Goal: Task Accomplishment & Management: Complete application form

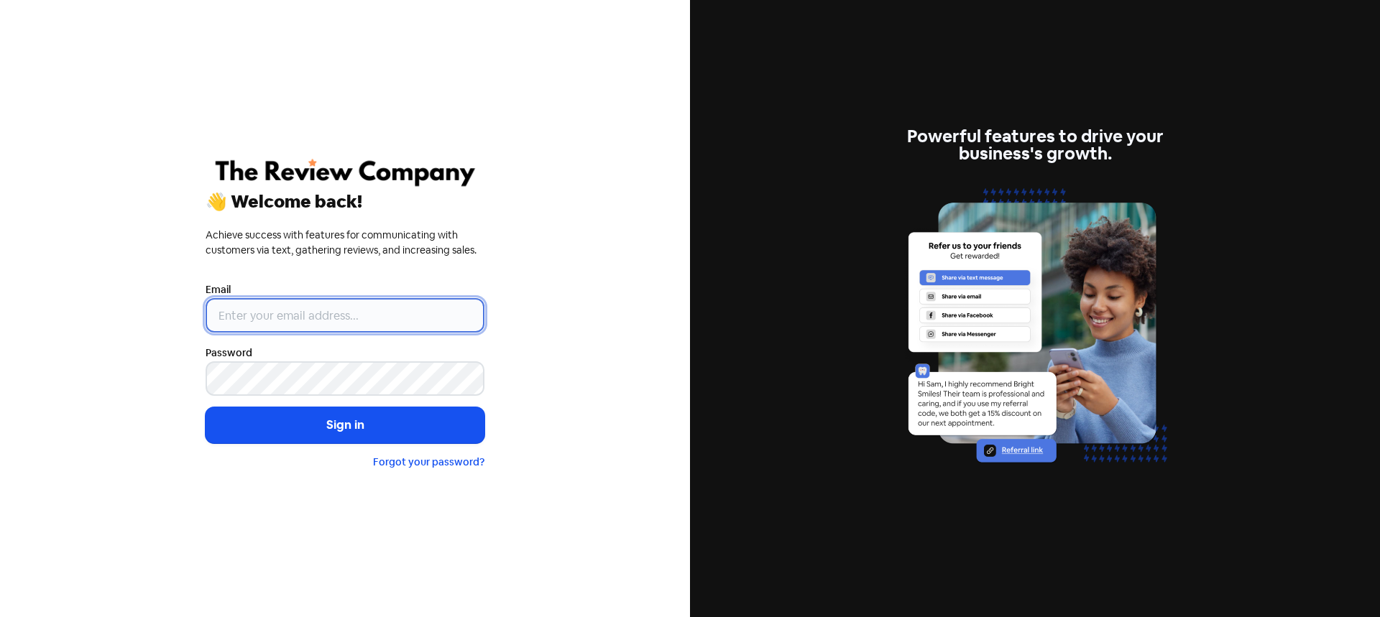
drag, startPoint x: 338, startPoint y: 316, endPoint x: 346, endPoint y: 322, distance: 10.2
click at [338, 315] on input "email" at bounding box center [345, 315] width 279 height 34
type input "[PERSON_NAME][EMAIL_ADDRESS][DOMAIN_NAME]"
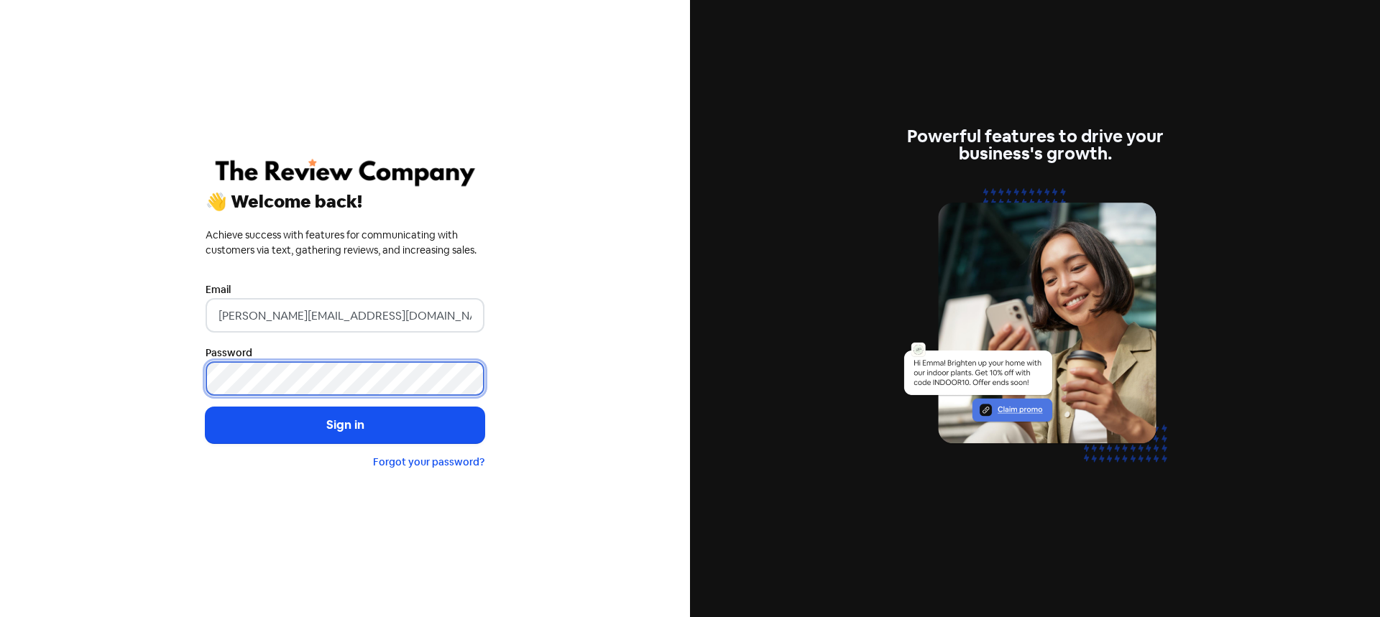
click at [206, 408] on button "Sign in" at bounding box center [345, 426] width 279 height 36
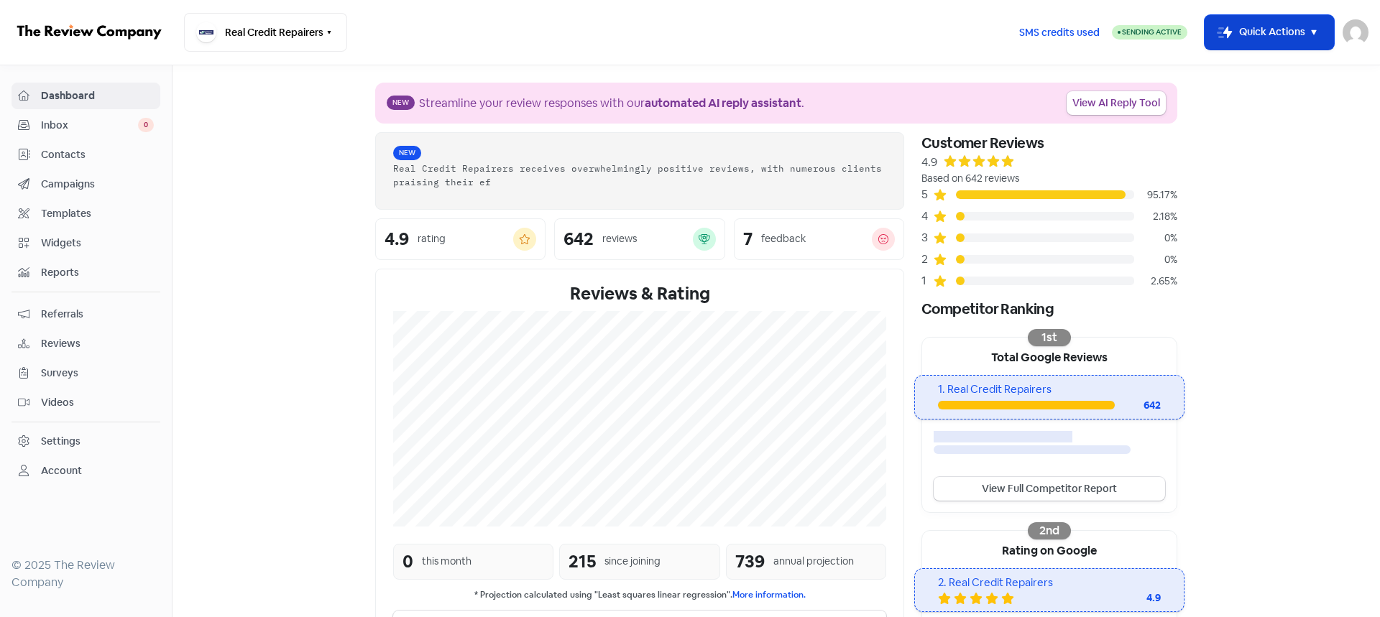
click at [1254, 45] on button "Icon For Thunder-move Quick Actions" at bounding box center [1269, 32] width 129 height 34
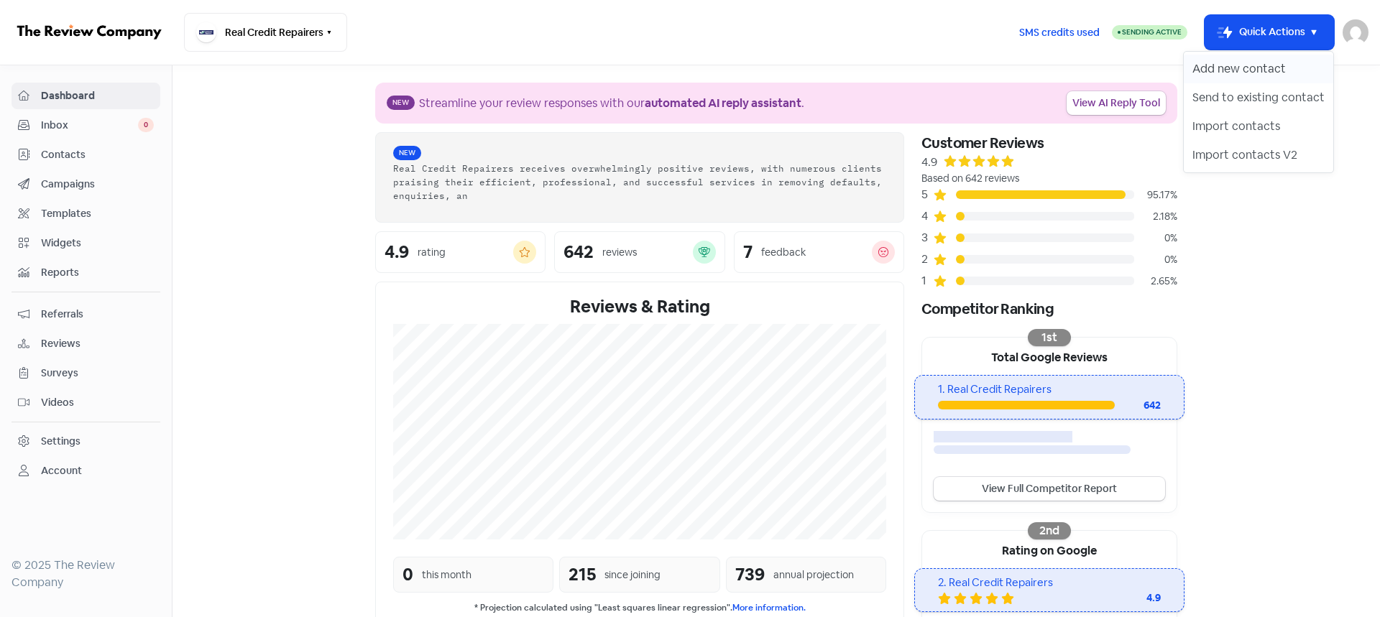
click at [1237, 76] on button "Add new contact" at bounding box center [1258, 69] width 149 height 29
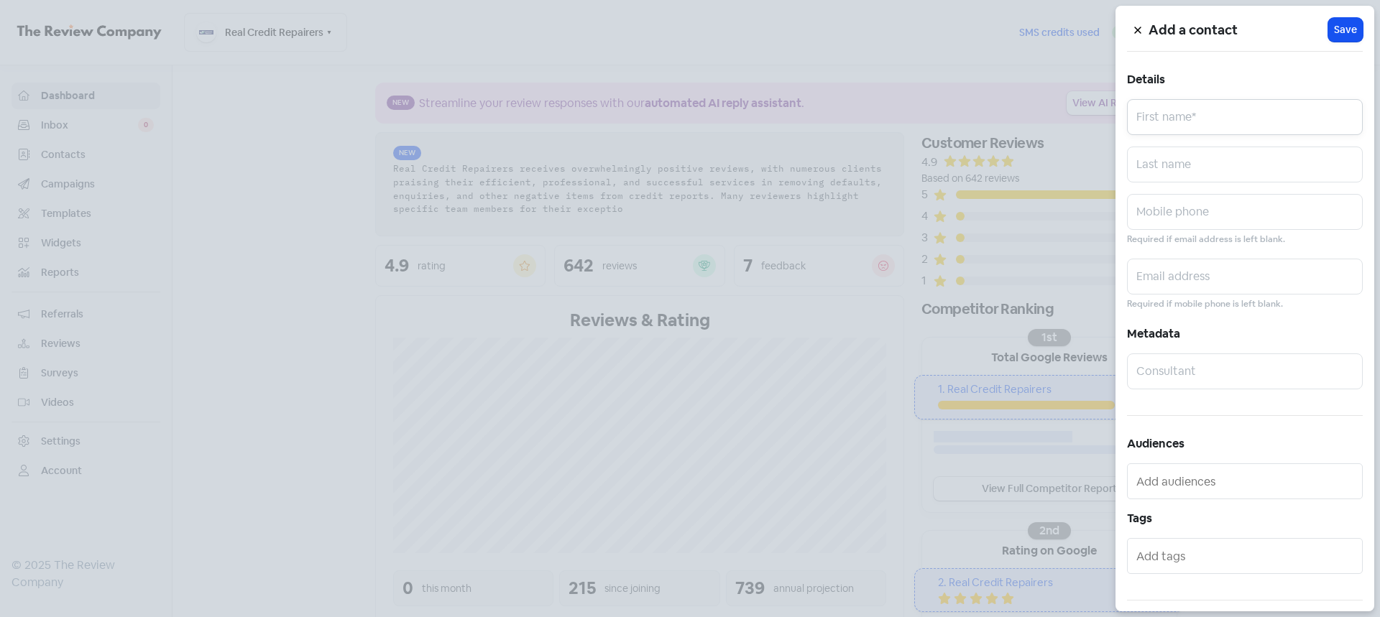
click at [1187, 116] on input "text" at bounding box center [1245, 117] width 236 height 36
paste input "[PERSON_NAME]"
click at [1184, 120] on input "[PERSON_NAME]" at bounding box center [1245, 117] width 236 height 36
type input "Prema"
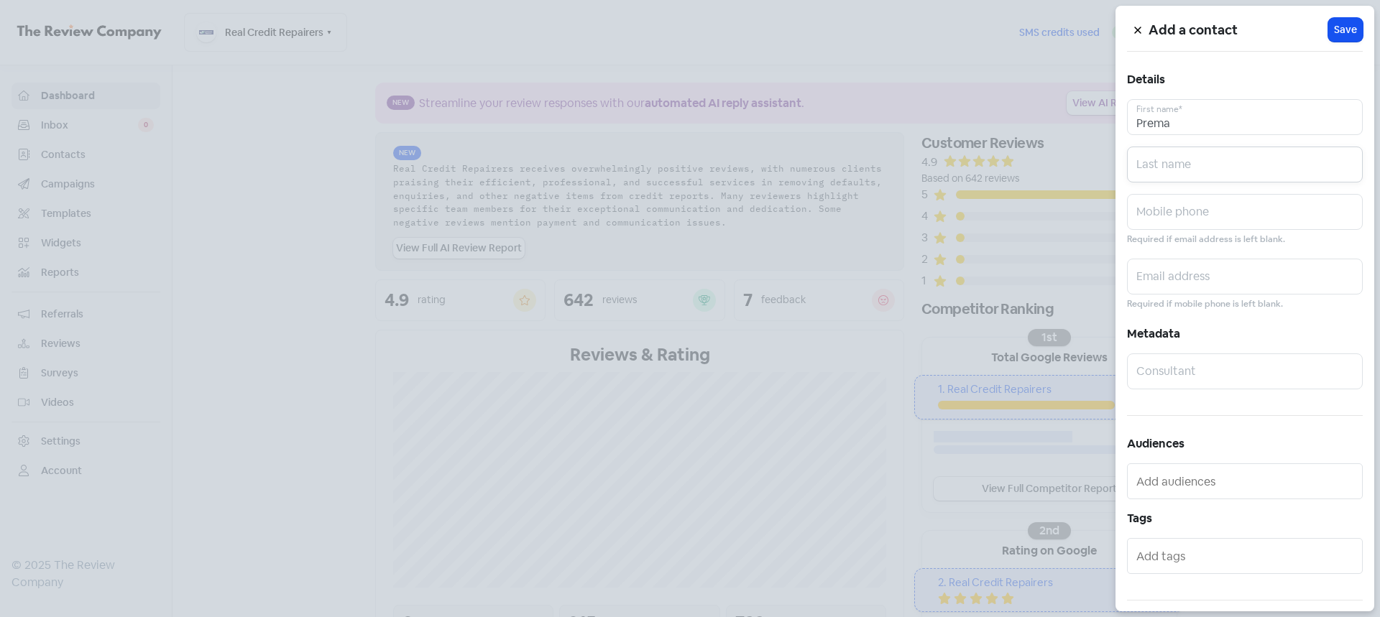
paste input "Mehra"
type input "Mehra"
paste input "0469800347"
type input "0469800347"
paste input "[EMAIL_ADDRESS][DOMAIN_NAME]"
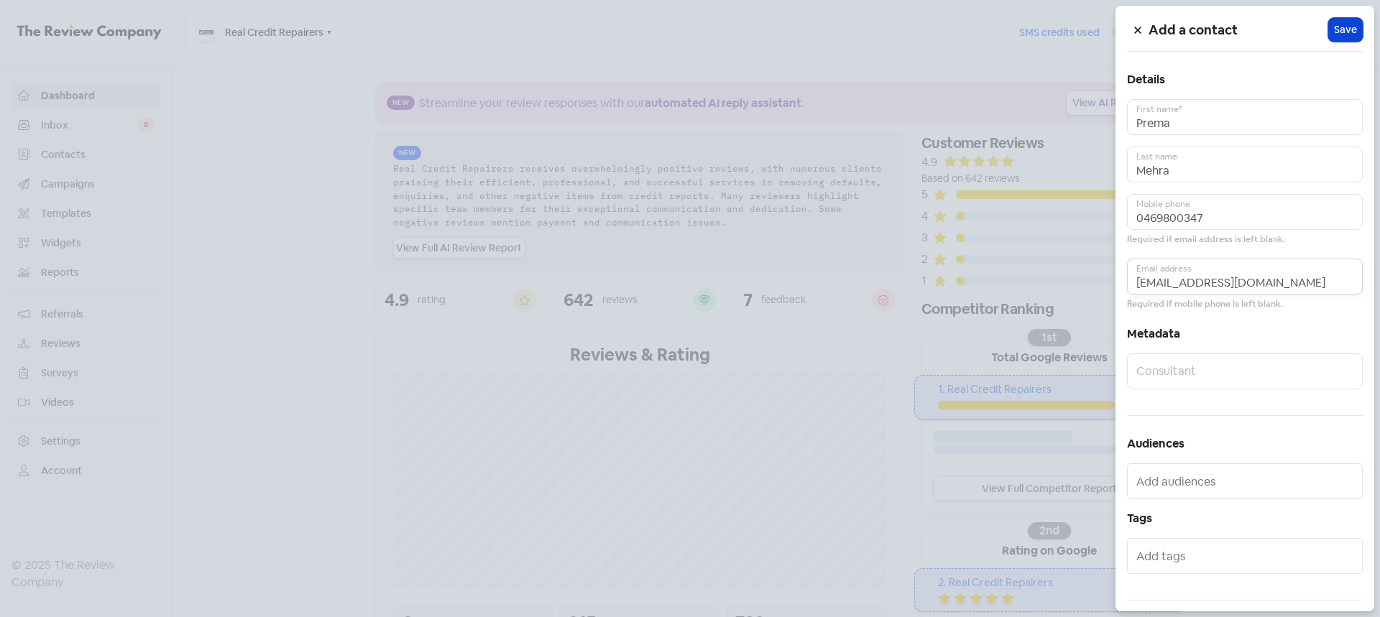
type input "[EMAIL_ADDRESS][DOMAIN_NAME]"
click at [1343, 32] on span "Save" at bounding box center [1345, 29] width 23 height 15
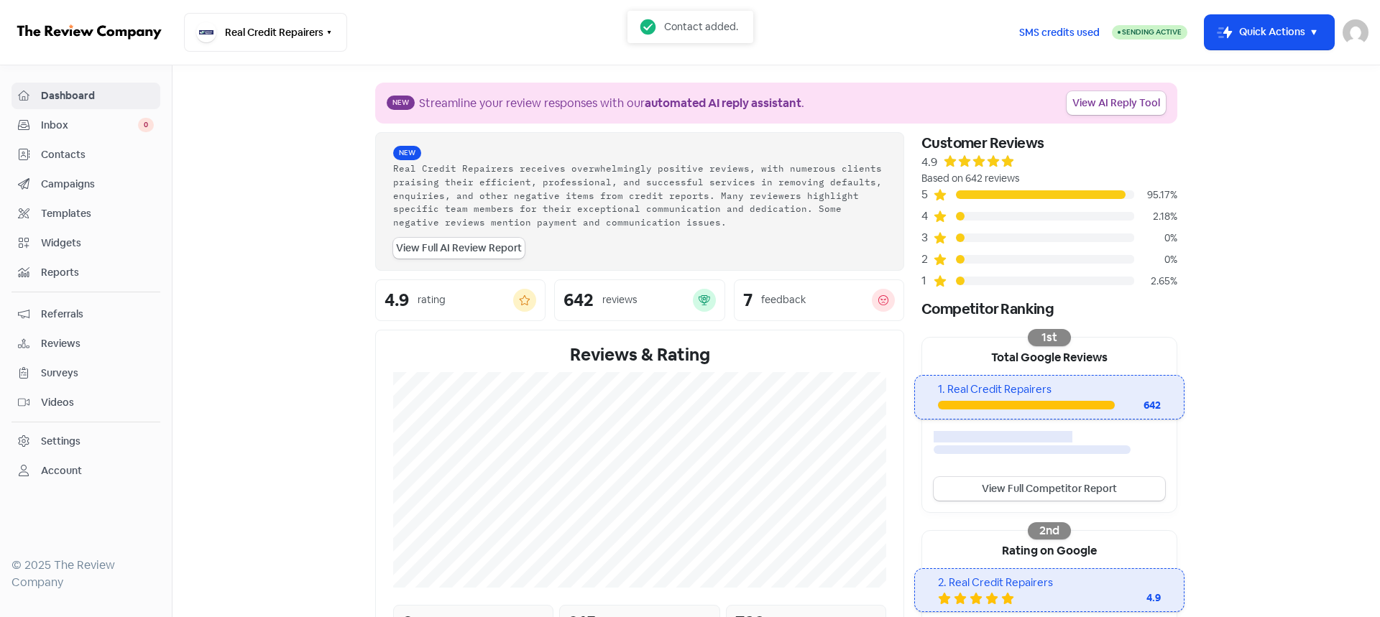
click at [1251, 220] on section "New Streamline your review responses with our automated AI reply assistant . Vi…" at bounding box center [775, 481] width 1207 height 832
